Goal: Information Seeking & Learning: Check status

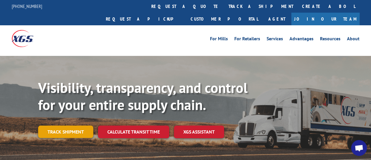
click at [76, 125] on link "Track shipment" at bounding box center [65, 131] width 55 height 12
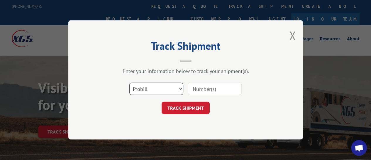
click at [142, 90] on select "Select category... Probill BOL PO" at bounding box center [157, 89] width 54 height 12
select select "bol"
click at [130, 83] on select "Select category... Probill BOL PO" at bounding box center [157, 89] width 54 height 12
paste input "457794"
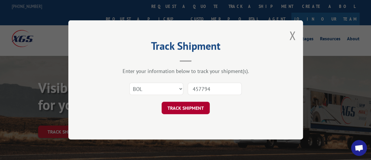
type input "457794"
click at [199, 107] on button "TRACK SHIPMENT" at bounding box center [186, 108] width 48 height 12
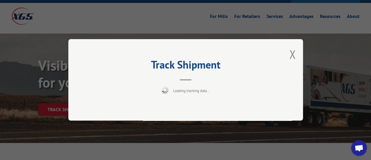
scroll to position [59, 0]
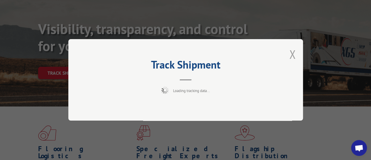
click at [291, 55] on button "Close modal" at bounding box center [293, 54] width 6 height 16
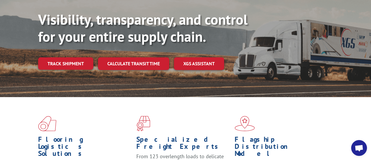
scroll to position [29, 0]
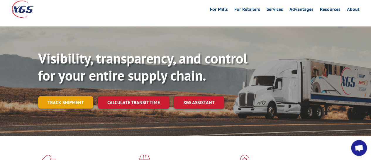
click at [60, 96] on link "Track shipment" at bounding box center [65, 102] width 55 height 12
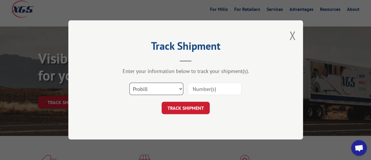
click at [159, 91] on select "Select category... Probill BOL PO" at bounding box center [157, 89] width 54 height 12
select select "bol"
click at [130, 83] on select "Select category... Probill BOL PO" at bounding box center [157, 89] width 54 height 12
click at [207, 85] on input at bounding box center [215, 89] width 54 height 12
paste input "457794"
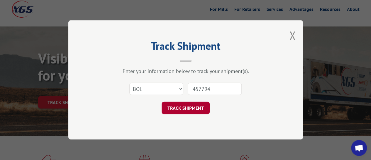
type input "457794"
click at [197, 109] on button "TRACK SHIPMENT" at bounding box center [186, 108] width 48 height 12
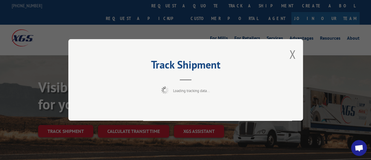
scroll to position [0, 0]
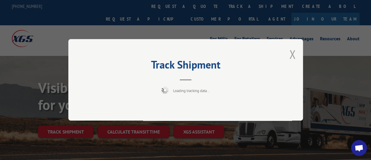
click at [293, 56] on button "Close modal" at bounding box center [293, 54] width 6 height 16
